Goal: Task Accomplishment & Management: Manage account settings

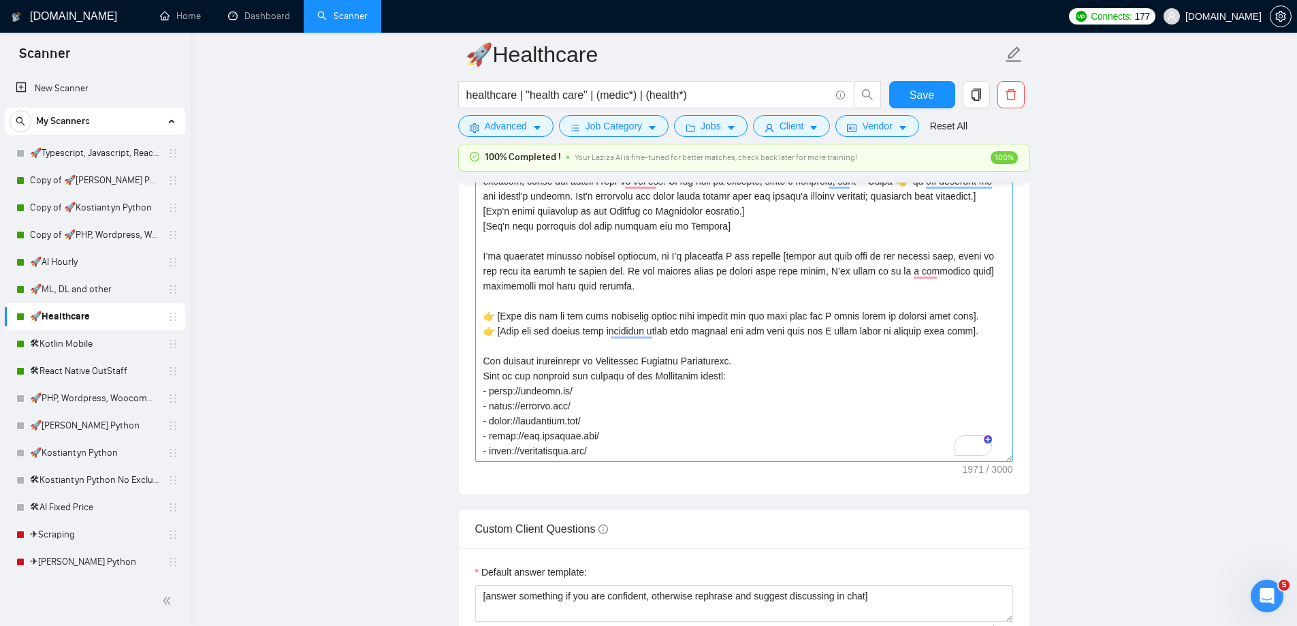
scroll to position [204, 0]
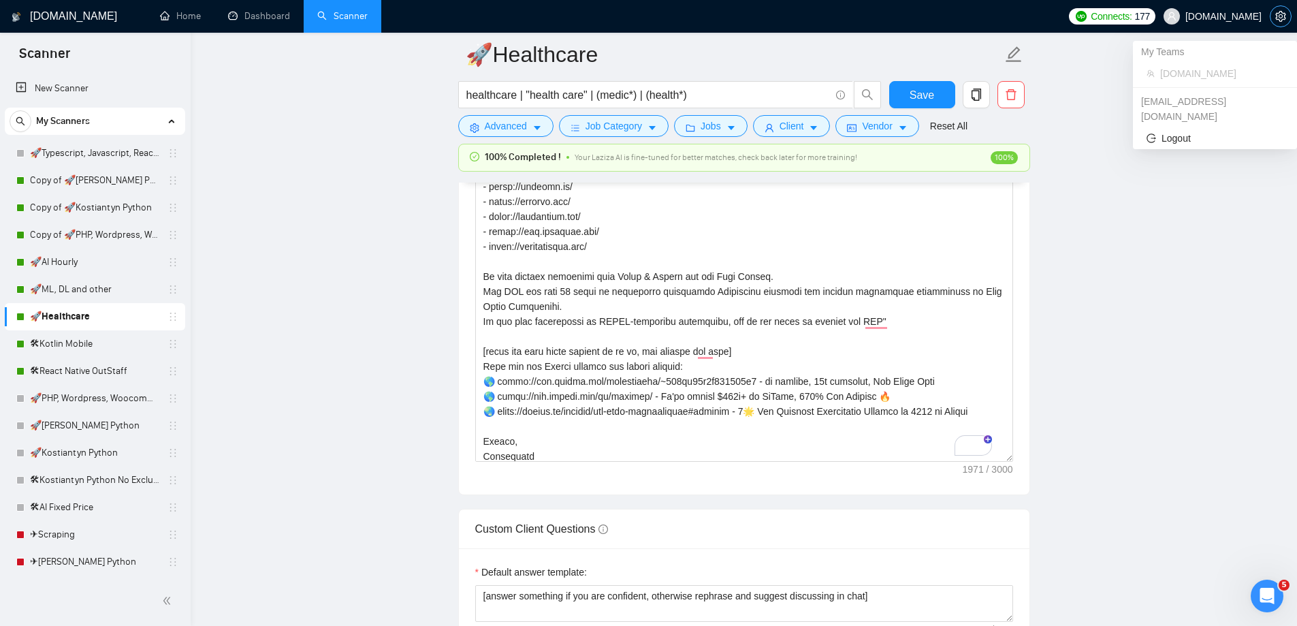
click at [1274, 15] on span "setting" at bounding box center [1280, 16] width 20 height 11
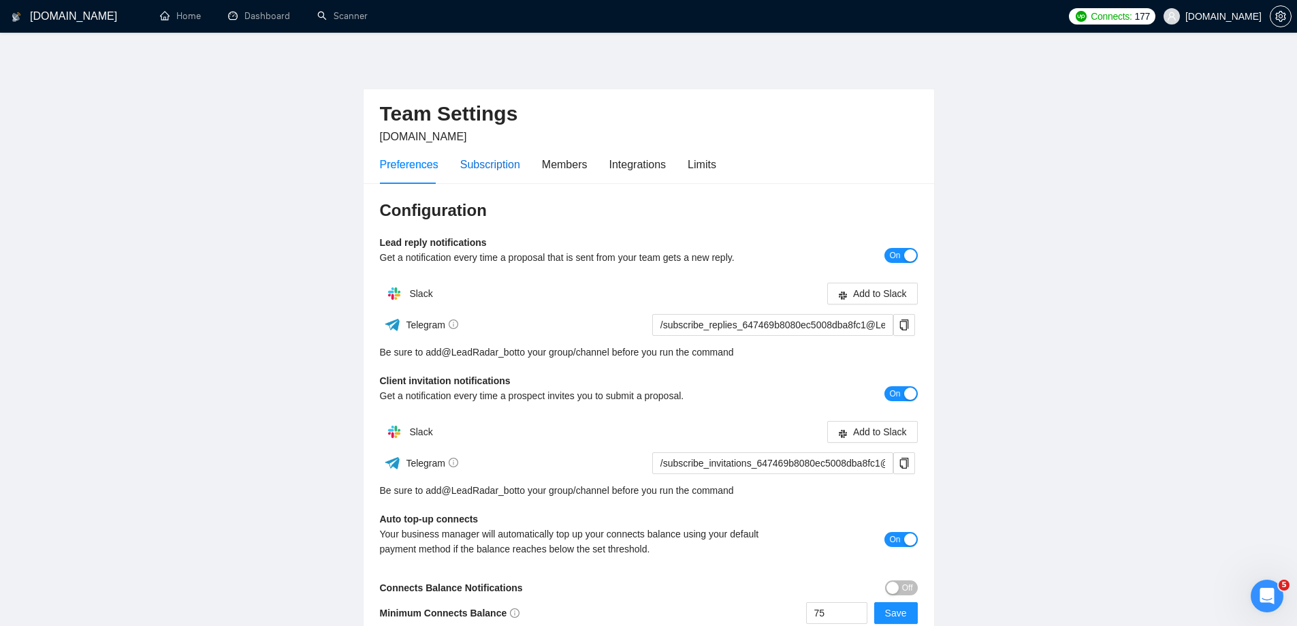
click at [506, 159] on div "Subscription" at bounding box center [490, 164] width 60 height 17
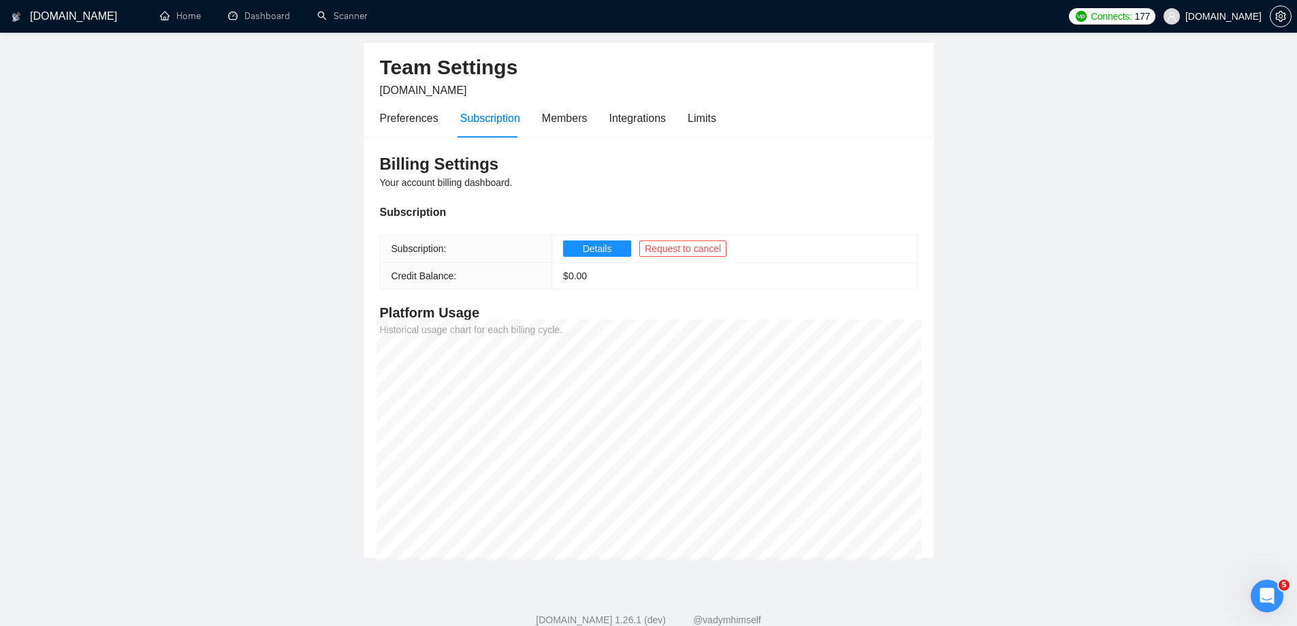
scroll to position [16, 0]
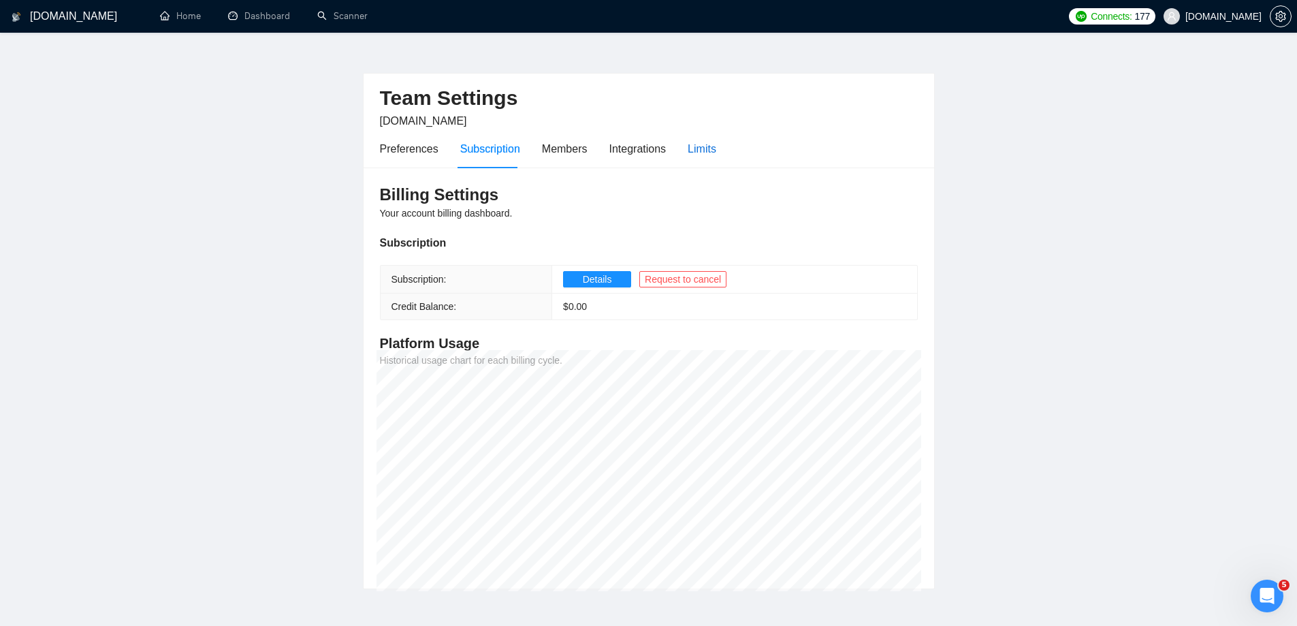
click at [692, 154] on div "Limits" at bounding box center [702, 148] width 29 height 17
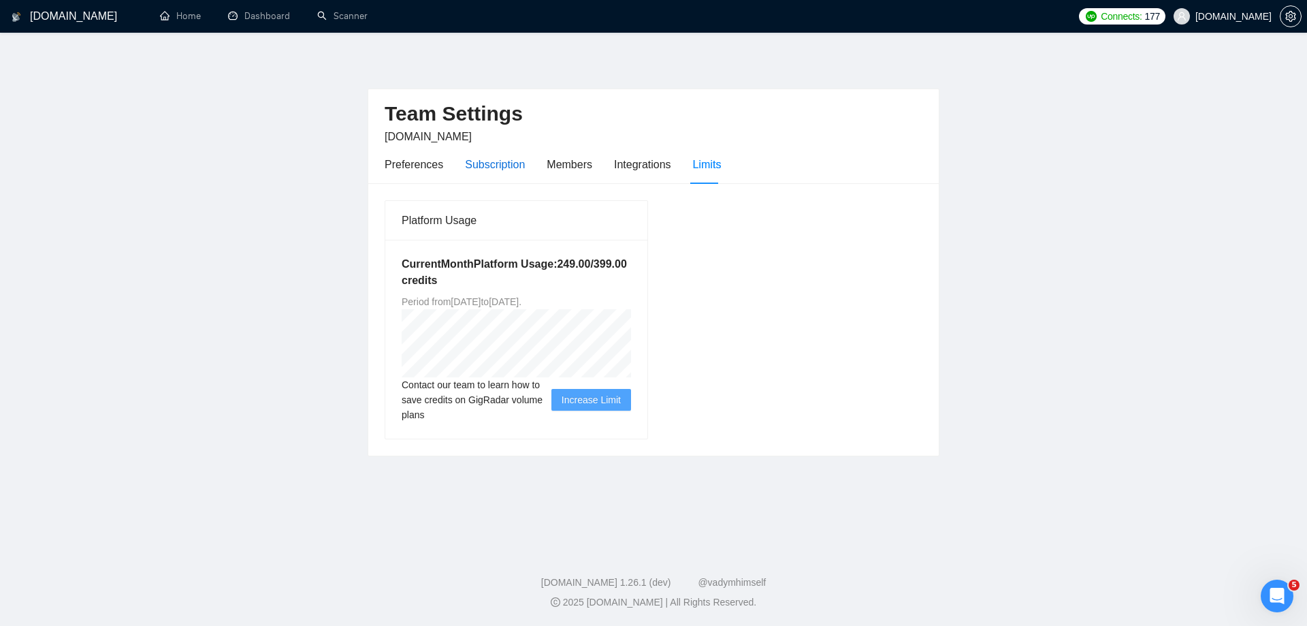
click at [499, 165] on div "Subscription" at bounding box center [495, 164] width 60 height 17
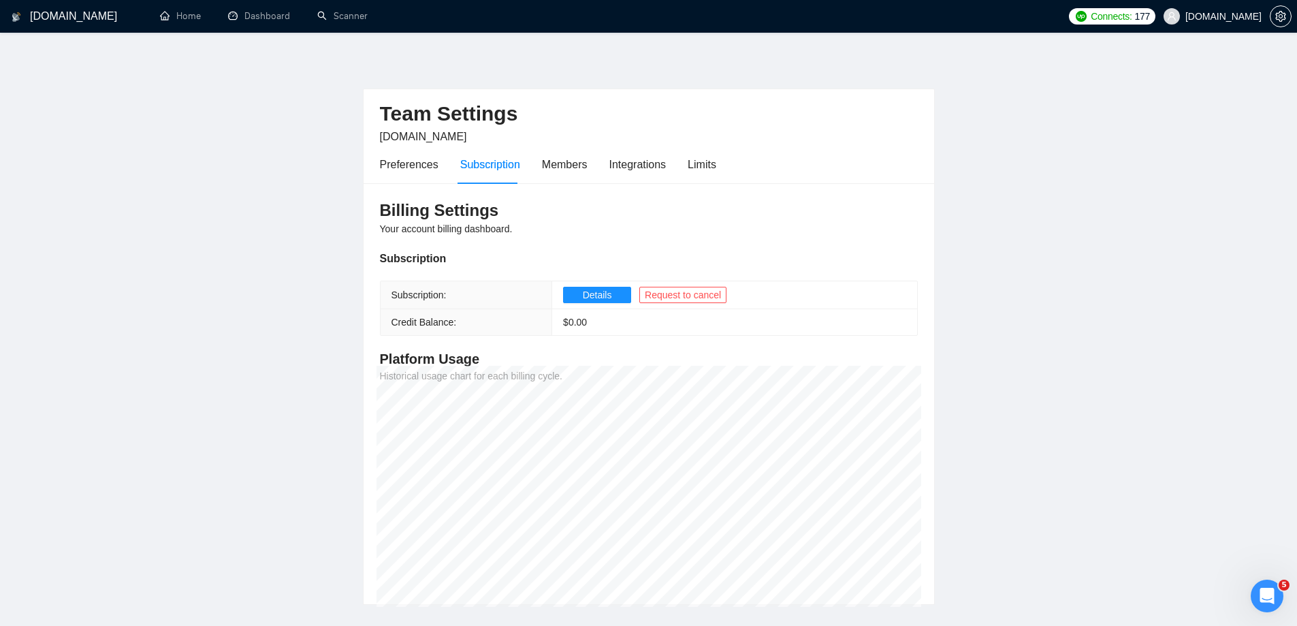
scroll to position [68, 0]
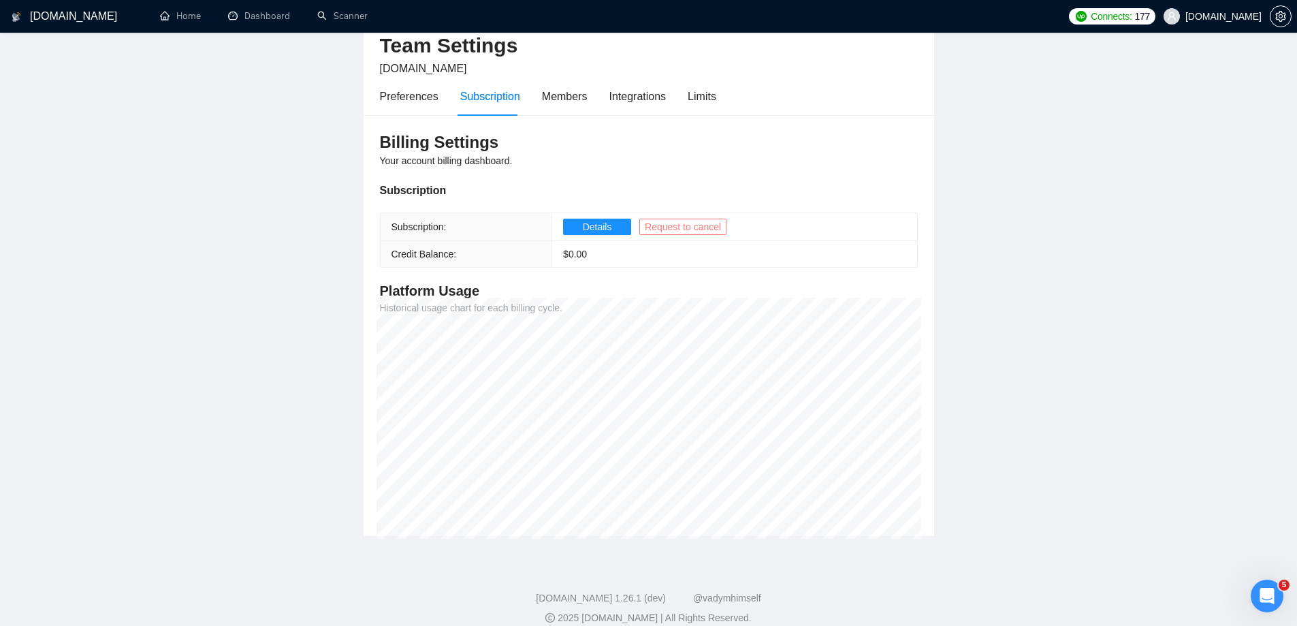
click at [673, 226] on span "Request to cancel" at bounding box center [683, 226] width 76 height 15
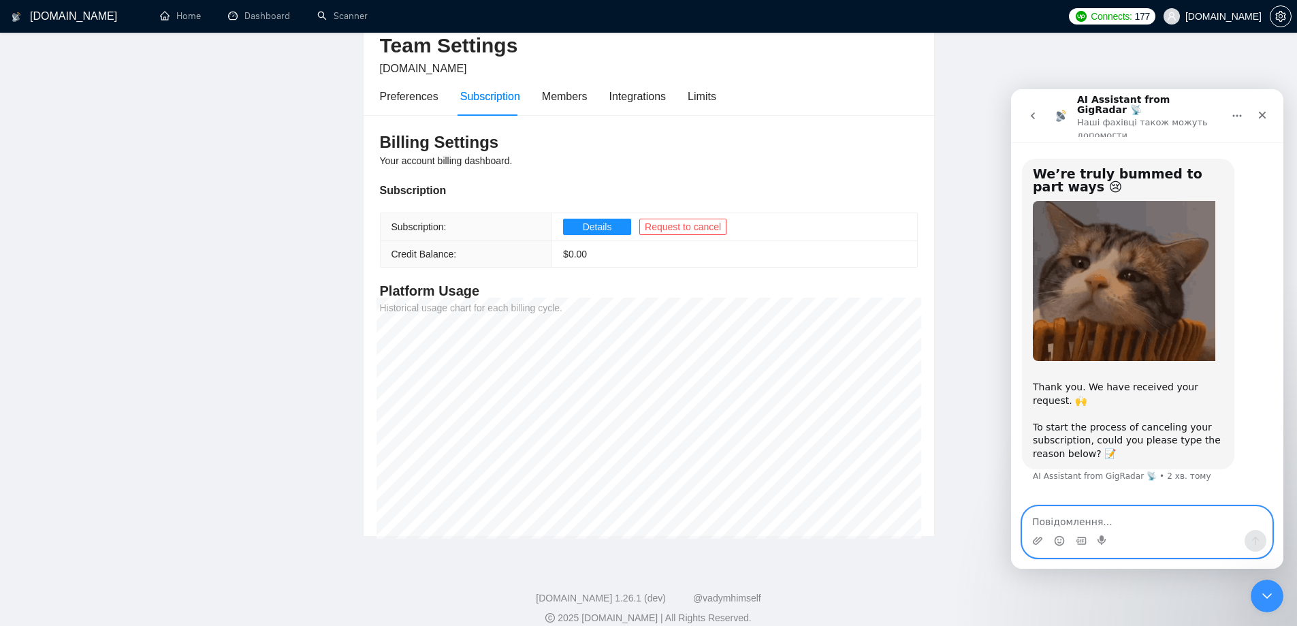
scroll to position [0, 0]
